Goal: Obtain resource: Download file/media

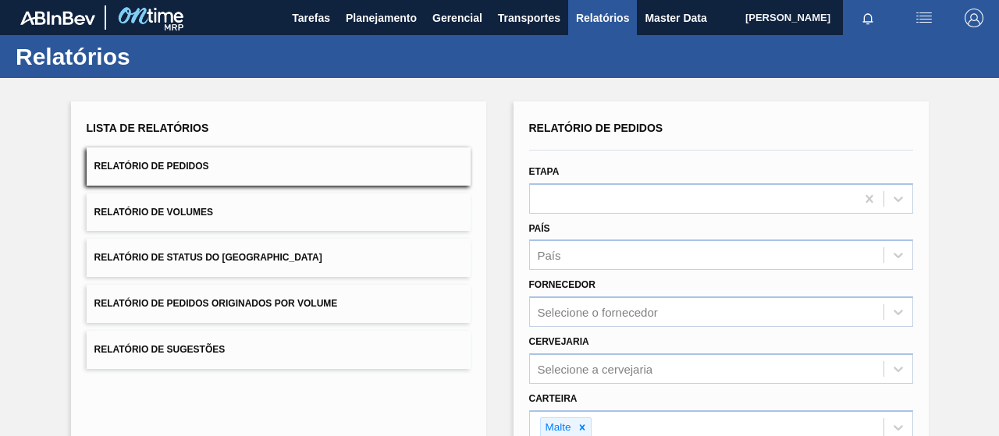
scroll to position [284, 0]
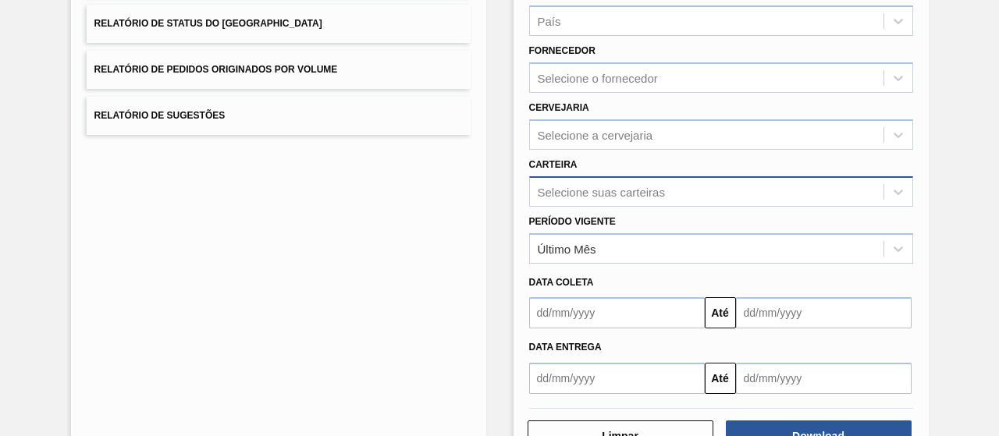
click at [573, 188] on div "Selecione suas carteiras" at bounding box center [721, 191] width 384 height 30
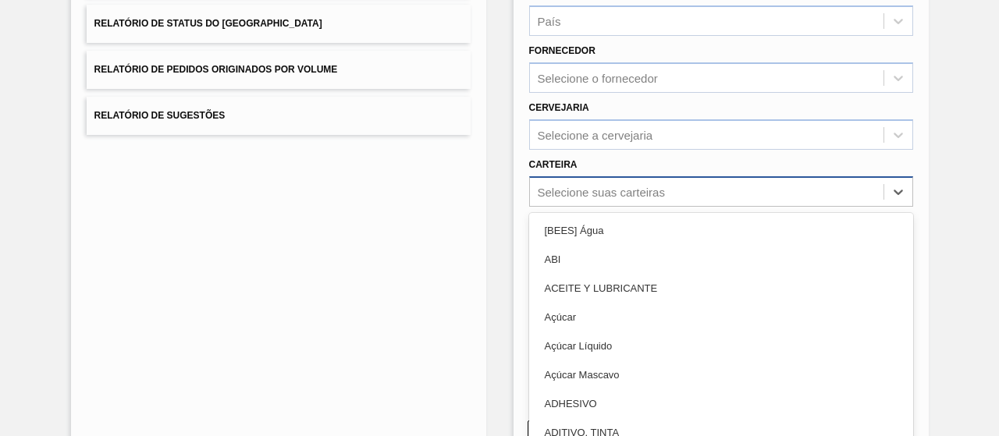
scroll to position [250, 0]
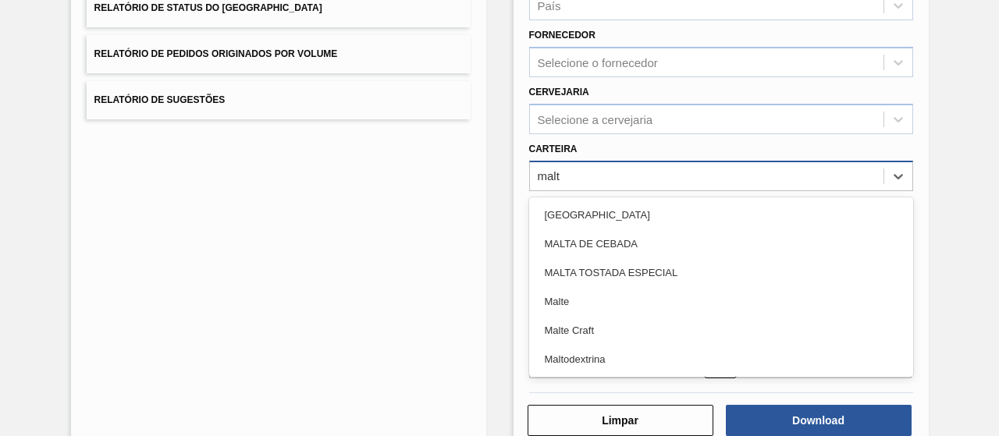
type input "malte"
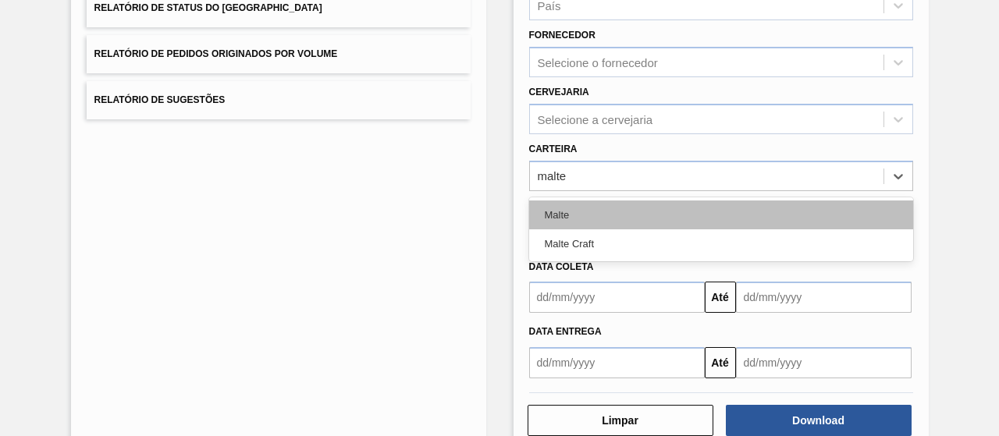
click at [589, 227] on div "Malte" at bounding box center [721, 215] width 384 height 29
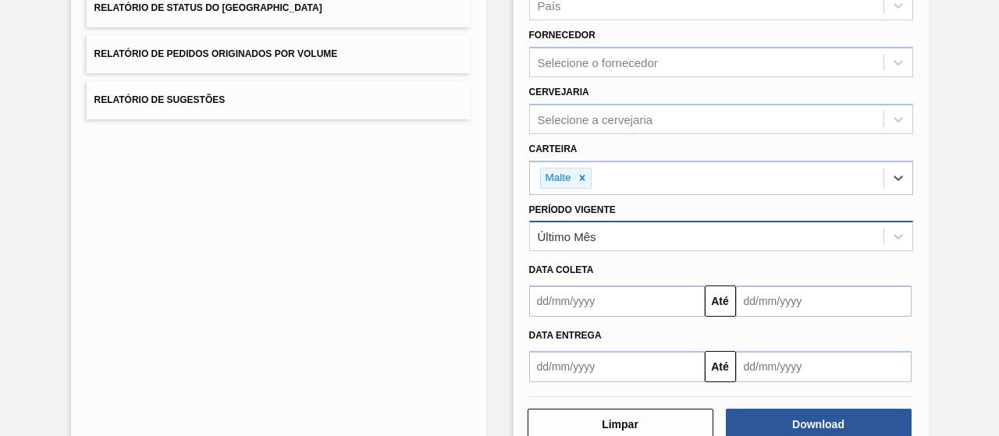
click at [587, 231] on div "Último Mês" at bounding box center [567, 236] width 59 height 13
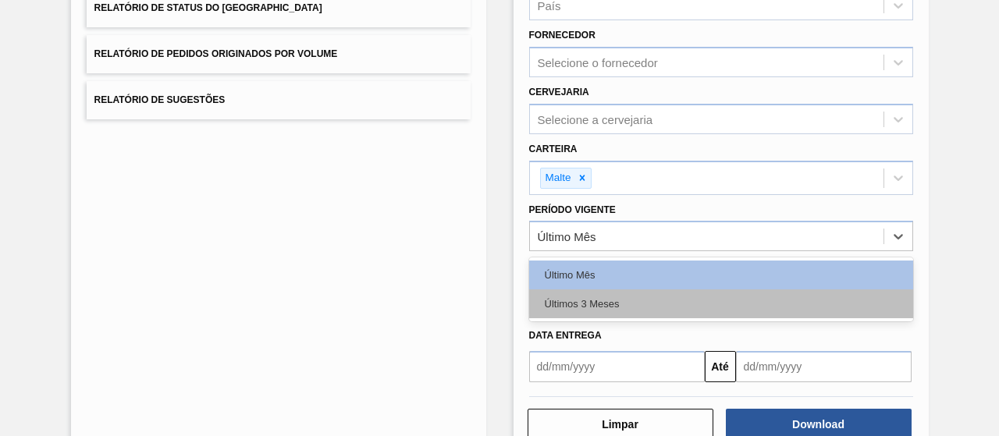
click at [589, 300] on div "Últimos 3 Meses" at bounding box center [721, 304] width 384 height 29
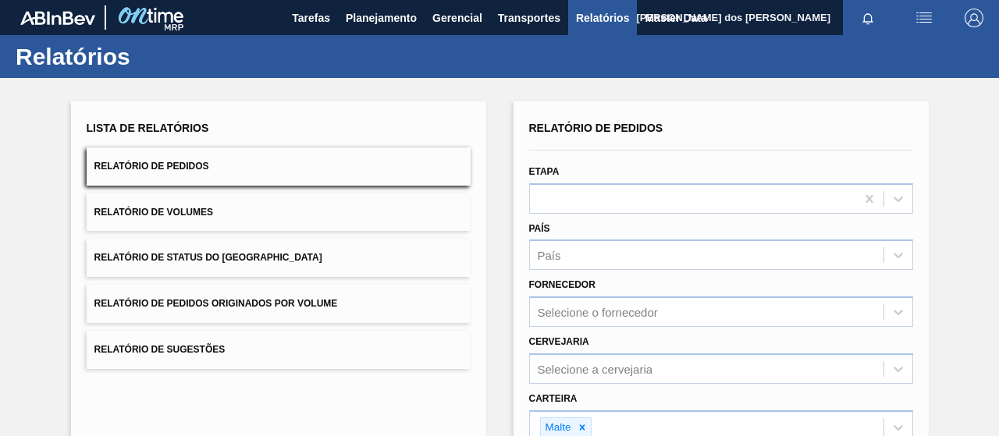
scroll to position [288, 0]
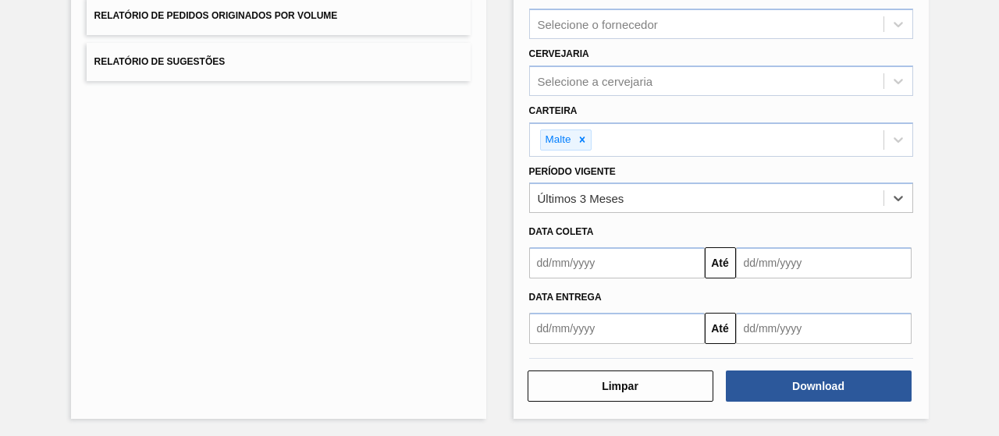
click at [621, 258] on input "text" at bounding box center [617, 262] width 176 height 31
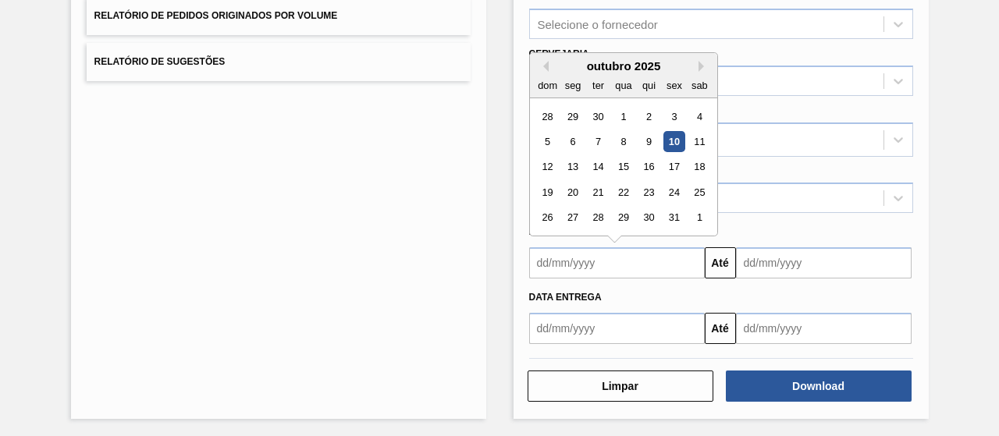
click at [551, 63] on div "outubro 2025" at bounding box center [623, 65] width 187 height 13
click at [547, 65] on div "outubro 2025" at bounding box center [623, 65] width 187 height 13
click at [545, 64] on button "Previous Month" at bounding box center [543, 66] width 11 height 11
click at [539, 63] on button "Previous Month" at bounding box center [543, 66] width 11 height 11
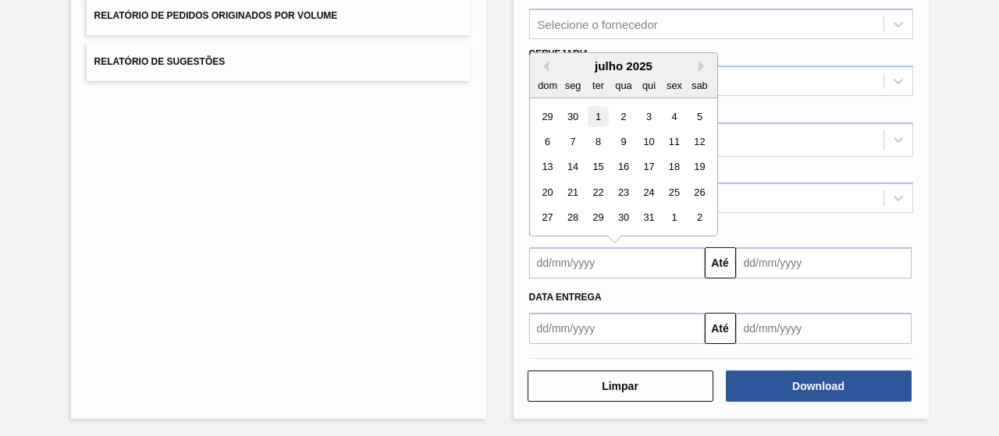
click at [596, 115] on div "1" at bounding box center [597, 116] width 21 height 21
type input "[DATE]"
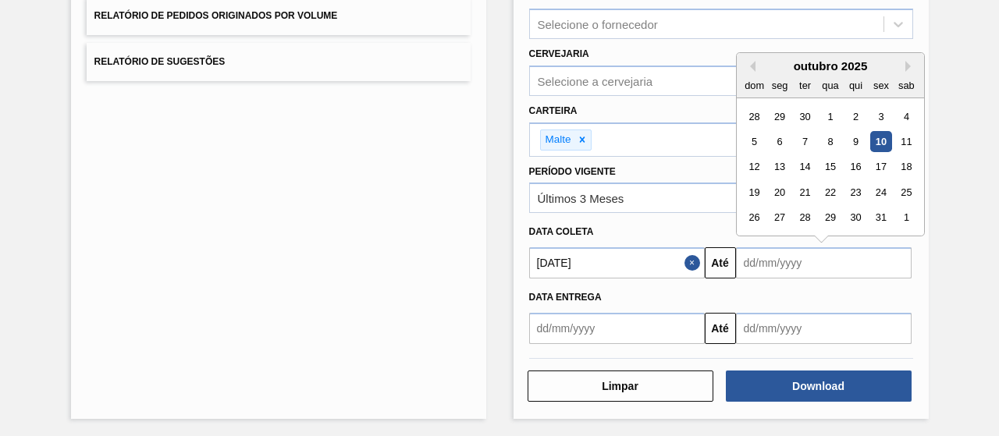
click at [772, 266] on input "text" at bounding box center [824, 262] width 176 height 31
click at [884, 138] on div "10" at bounding box center [880, 141] width 21 height 21
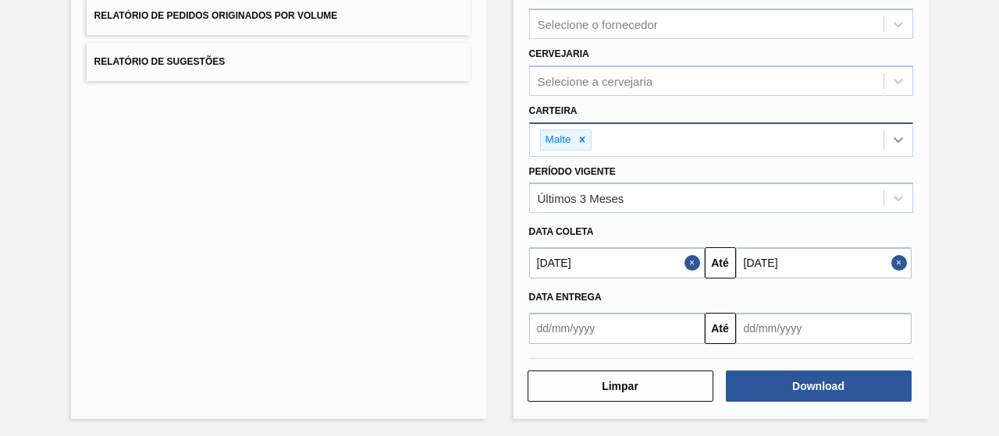
type input "[DATE]"
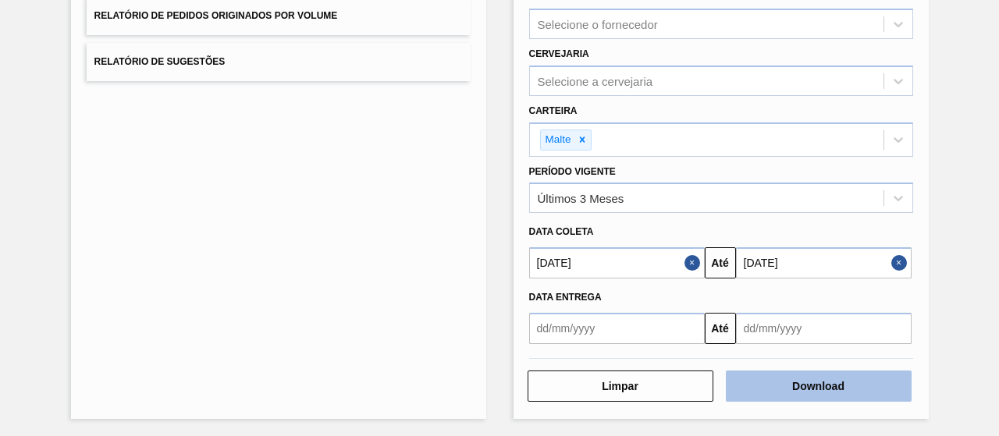
click at [811, 377] on button "Download" at bounding box center [819, 386] width 186 height 31
